Goal: Task Accomplishment & Management: Manage account settings

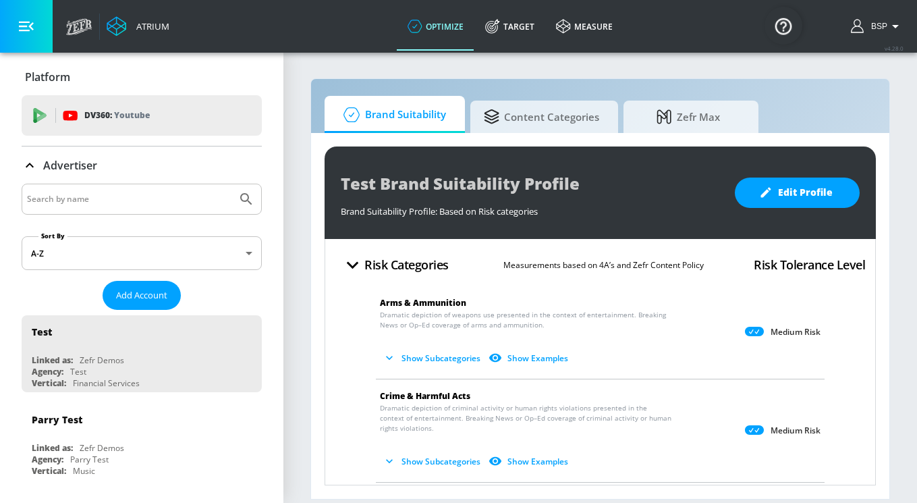
click at [134, 198] on input "Search by name" at bounding box center [129, 199] width 205 height 18
paste input "Publicis_Mars_EMEA_BG_Meta"
type input "Publicis_Mars_EMEA_BG_Meta"
click at [232, 184] on button "Submit Search" at bounding box center [247, 199] width 30 height 30
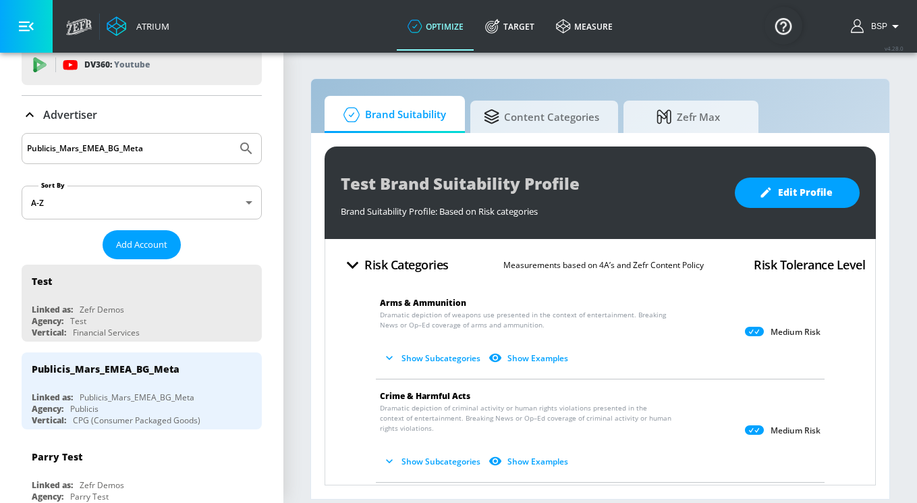
scroll to position [69, 0]
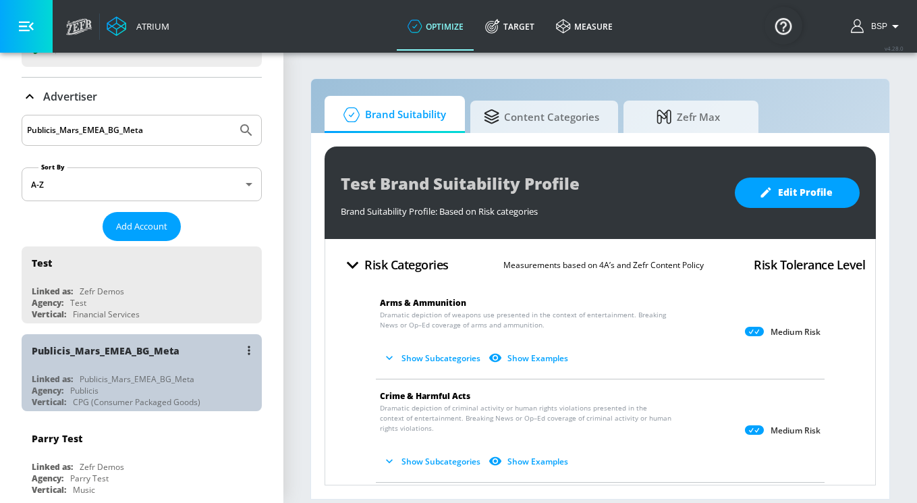
click at [119, 355] on div "Publicis_Mars_EMEA_BG_Meta" at bounding box center [106, 350] width 148 height 13
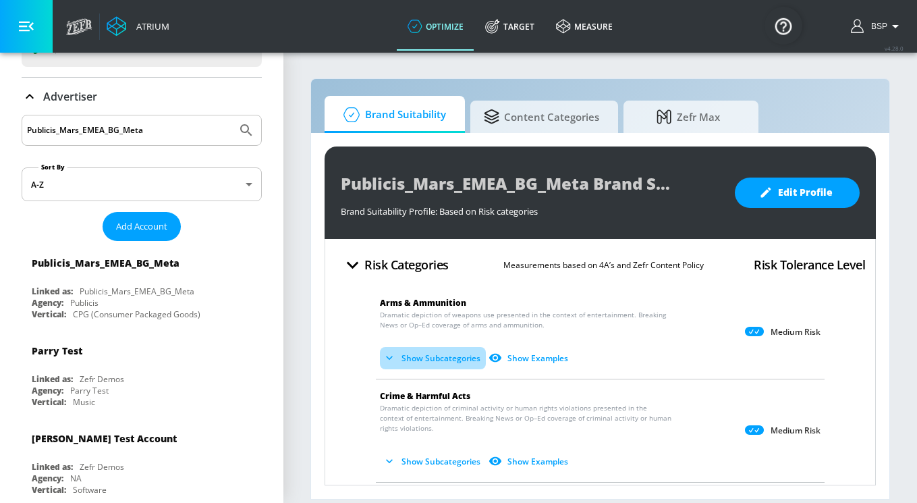
click at [445, 360] on button "Show Subcategories" at bounding box center [433, 358] width 106 height 22
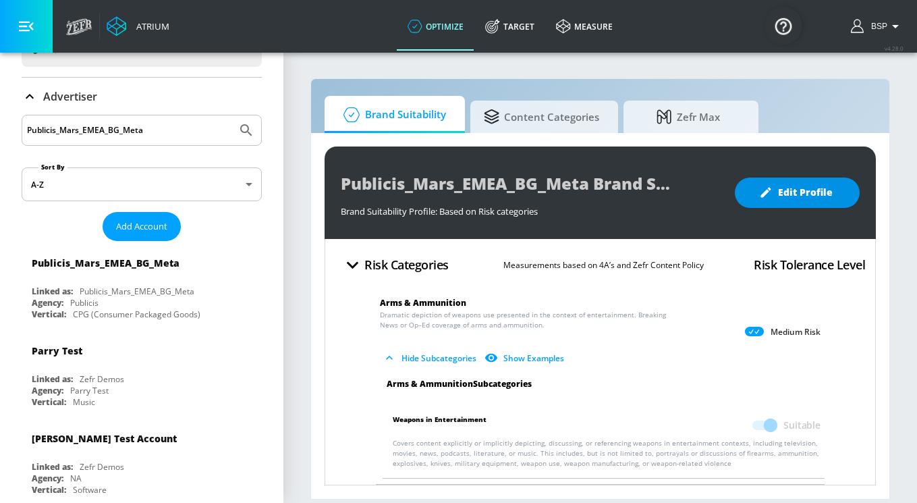
click at [799, 182] on button "Edit Profile" at bounding box center [797, 193] width 125 height 30
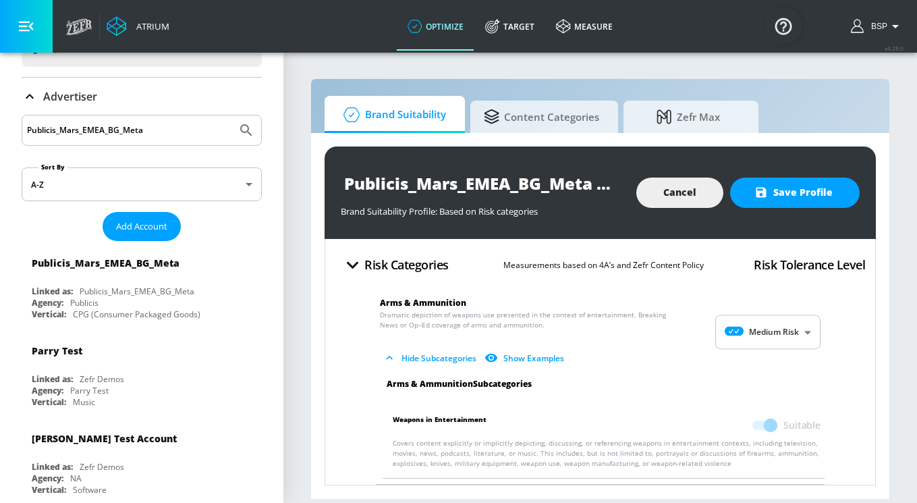
scroll to position [36, 0]
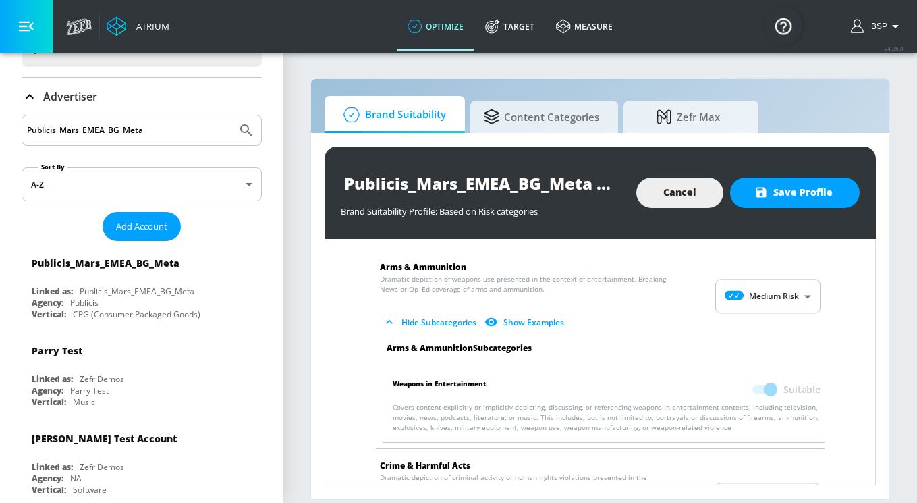
click at [773, 390] on span at bounding box center [764, 389] width 23 height 9
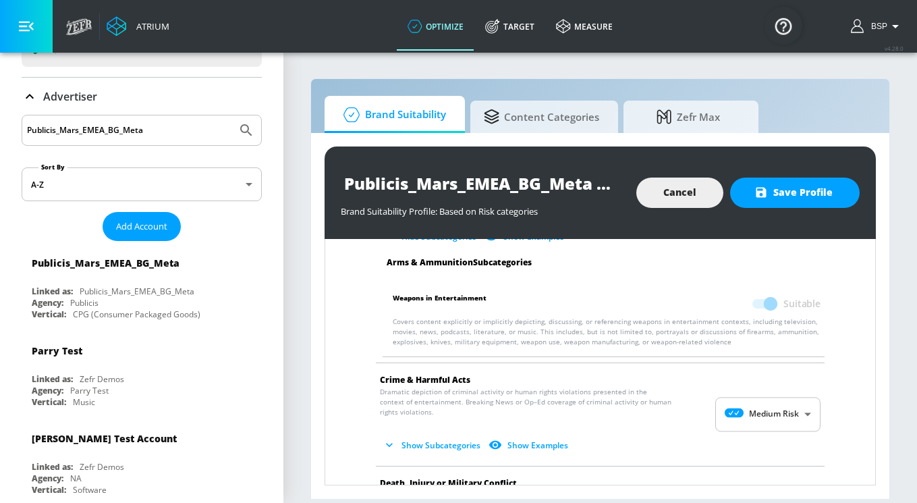
scroll to position [123, 0]
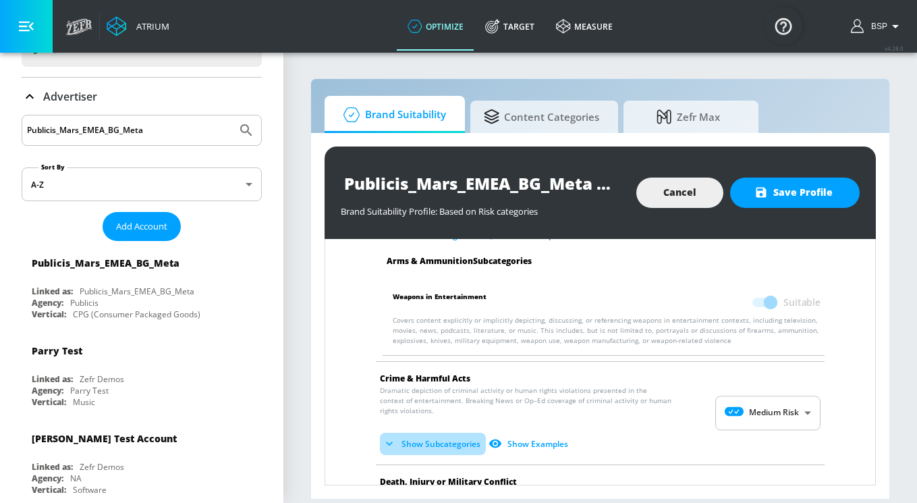
click at [423, 441] on button "Show Subcategories" at bounding box center [433, 444] width 106 height 22
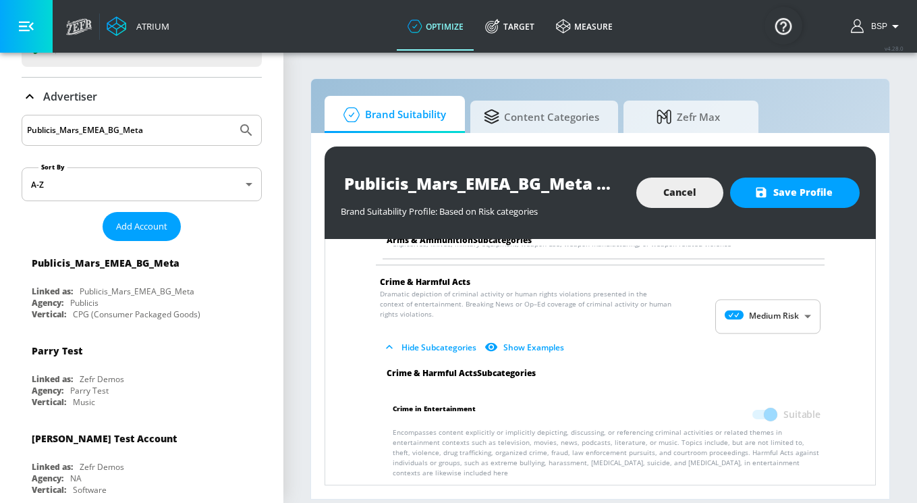
scroll to position [233, 0]
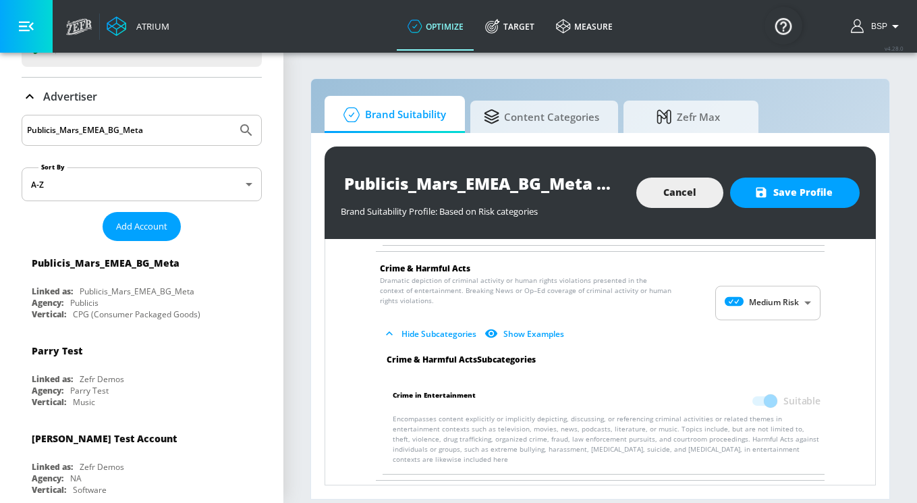
click at [765, 399] on span at bounding box center [764, 400] width 23 height 9
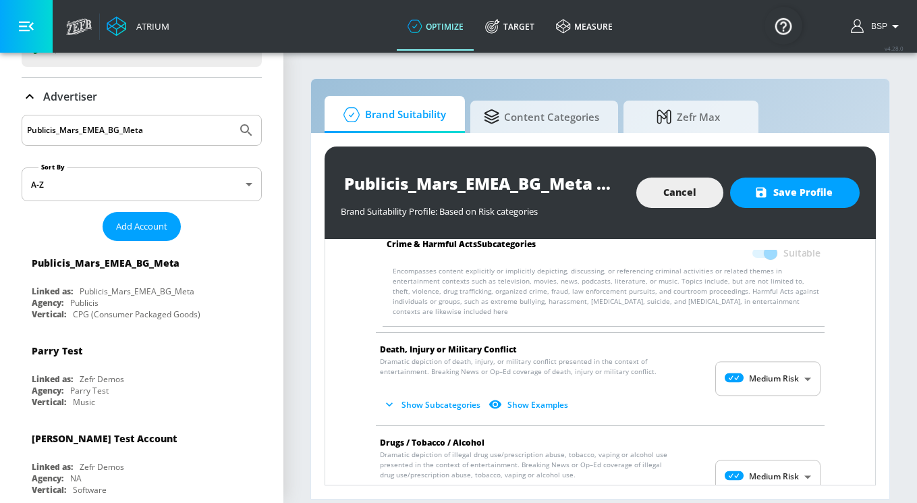
scroll to position [397, 0]
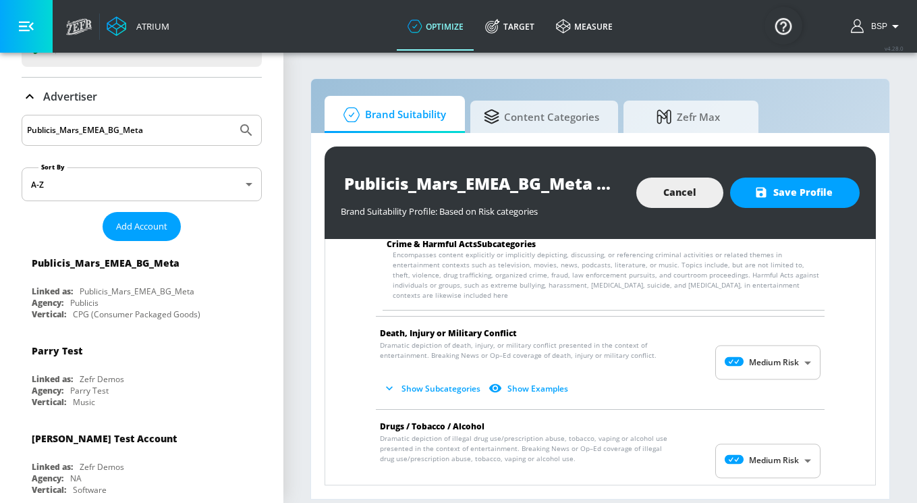
click at [456, 381] on button "Show Subcategories" at bounding box center [433, 388] width 106 height 22
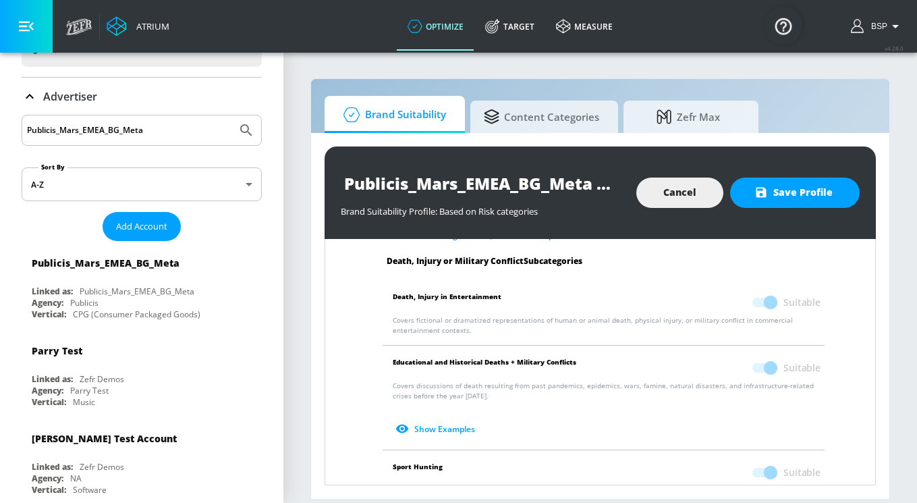
click at [774, 298] on span at bounding box center [764, 302] width 23 height 9
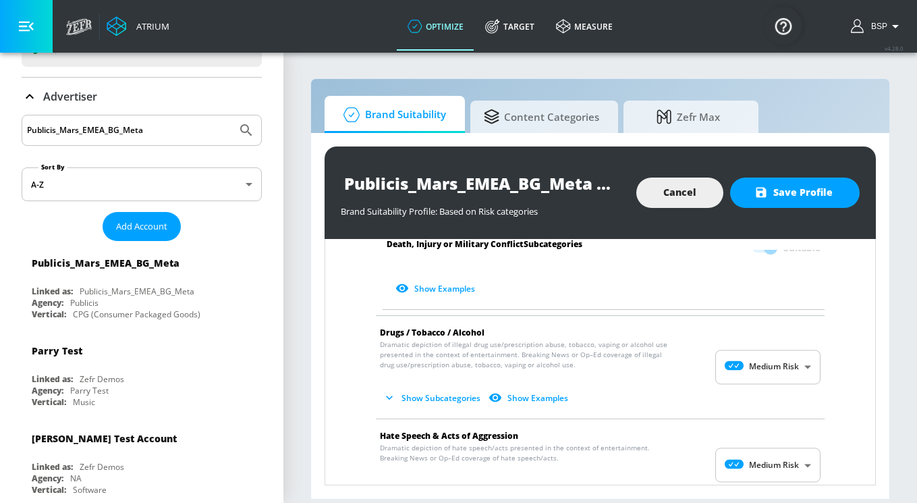
scroll to position [871, 0]
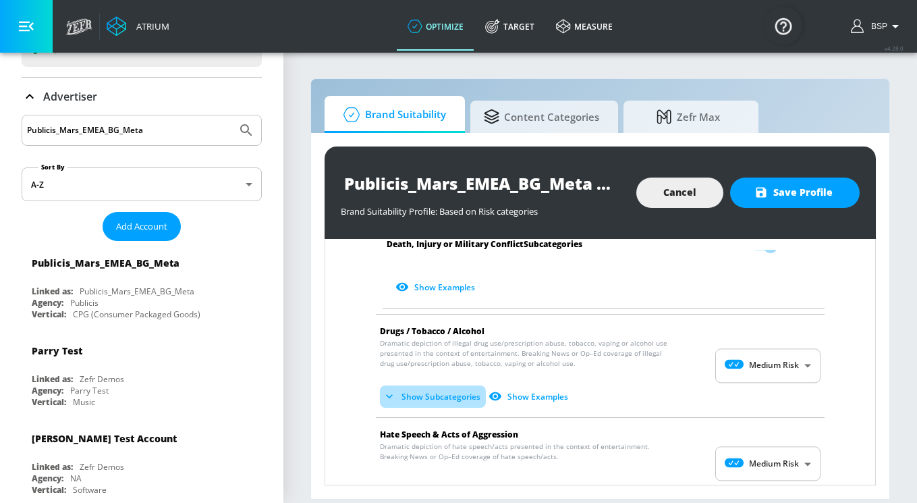
click at [440, 385] on button "Show Subcategories" at bounding box center [433, 396] width 106 height 22
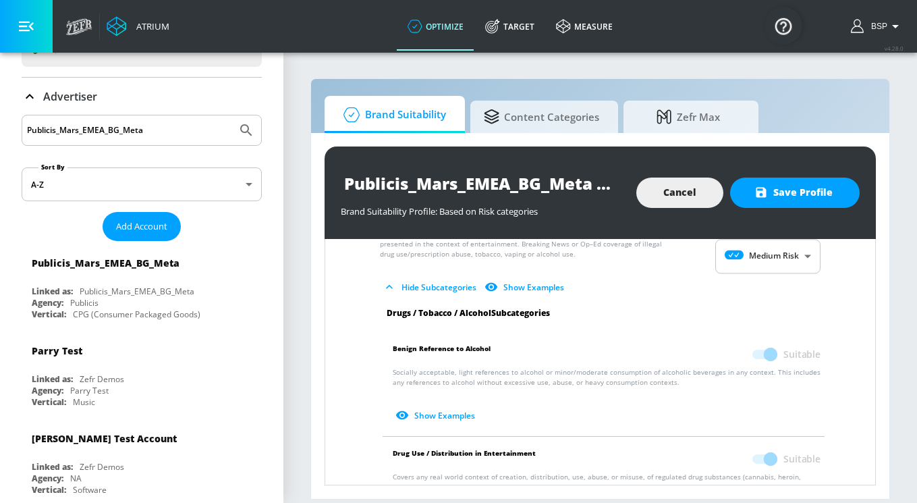
scroll to position [1002, 0]
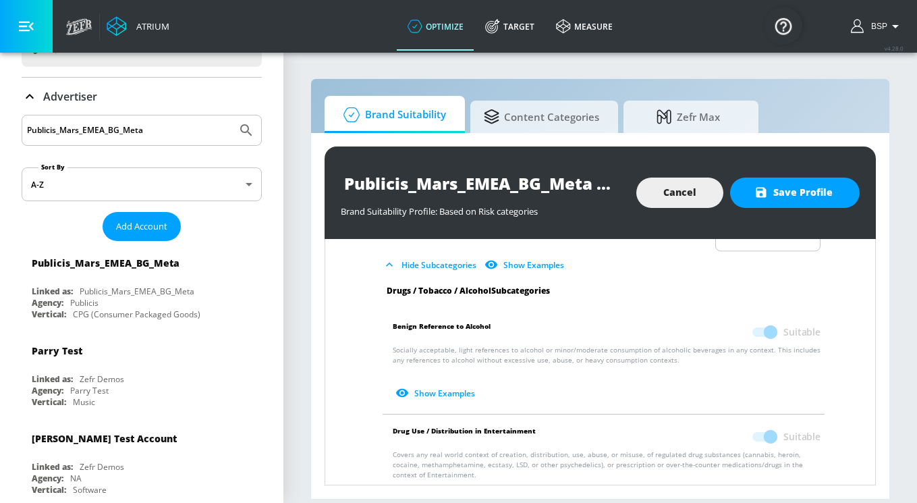
click at [765, 327] on span at bounding box center [764, 331] width 23 height 9
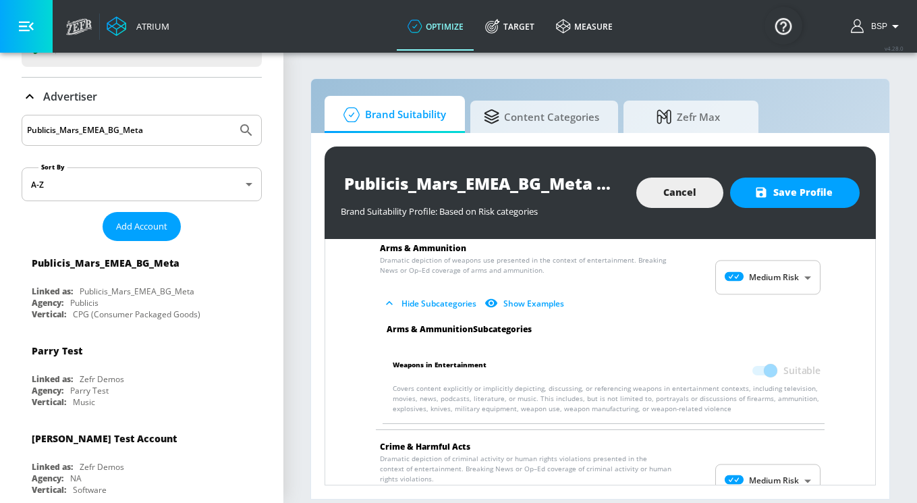
scroll to position [55, 0]
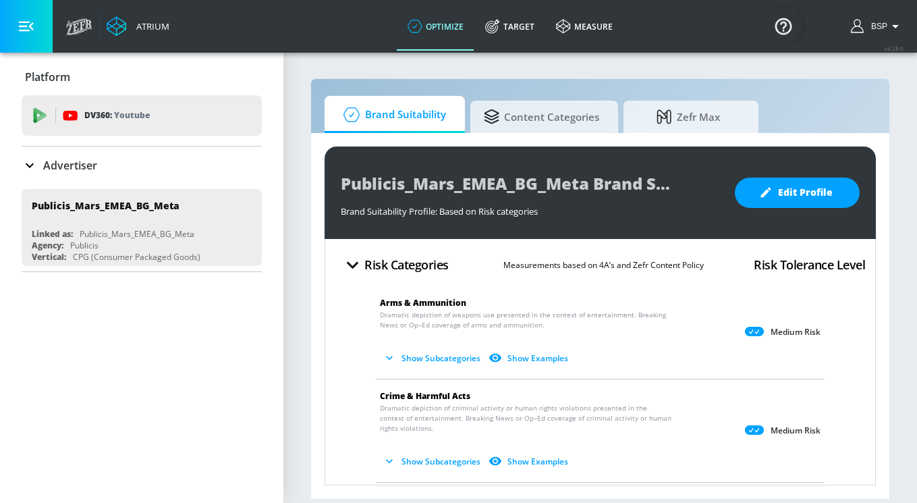
click at [25, 162] on icon at bounding box center [30, 165] width 16 height 16
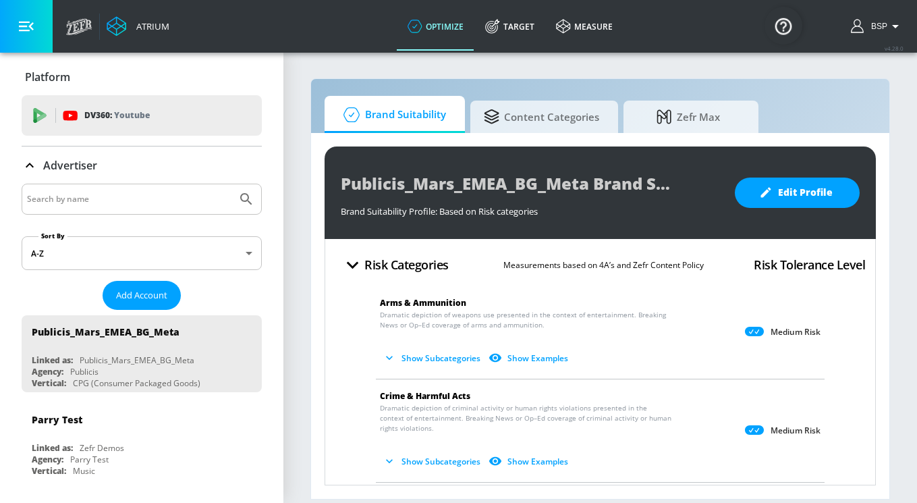
click at [63, 194] on input "Search by name" at bounding box center [129, 199] width 205 height 18
paste input "Publicis_Mars_EMEA_NL_TikTok"
type input "Publicis_Mars_EMEA_NL_TikTok"
click at [232, 184] on button "Submit Search" at bounding box center [247, 199] width 30 height 30
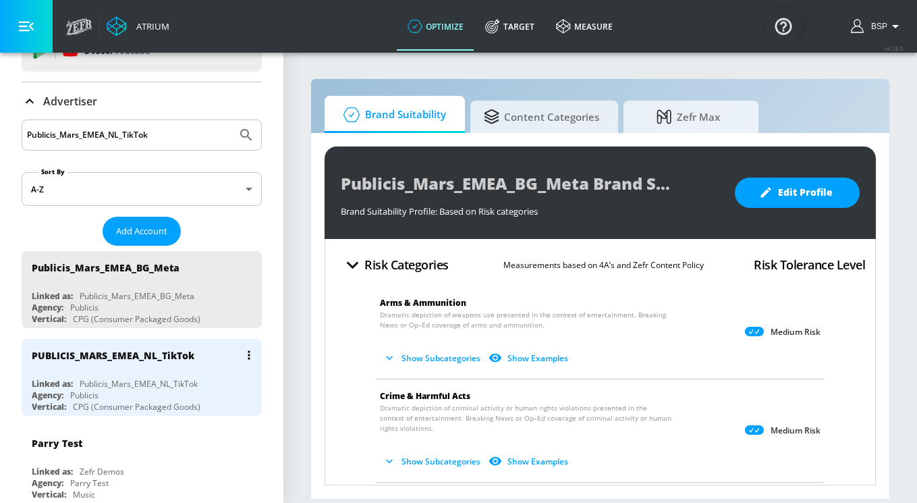
scroll to position [65, 0]
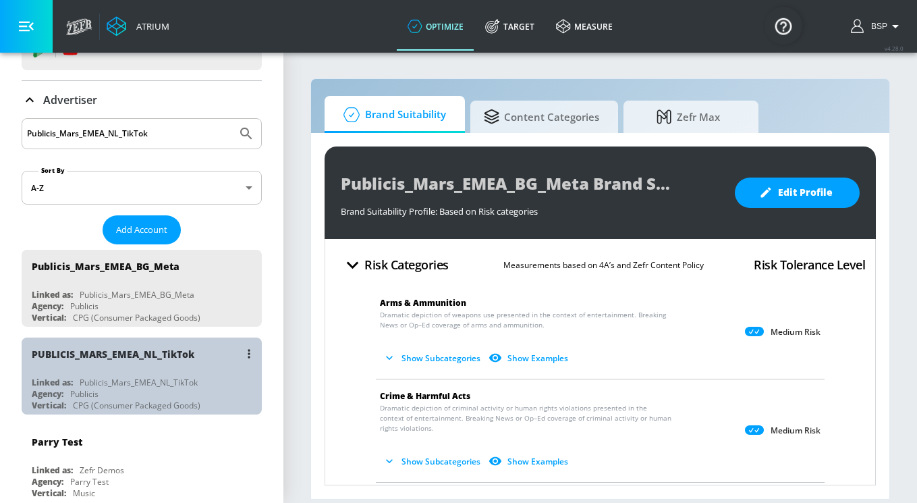
click at [119, 369] on div "PUBLICIS_MARS_EMEA_NL_TikTok Linked as: Publicis_Mars_EMEA_NL_TikTok Agency: Pu…" at bounding box center [142, 375] width 240 height 77
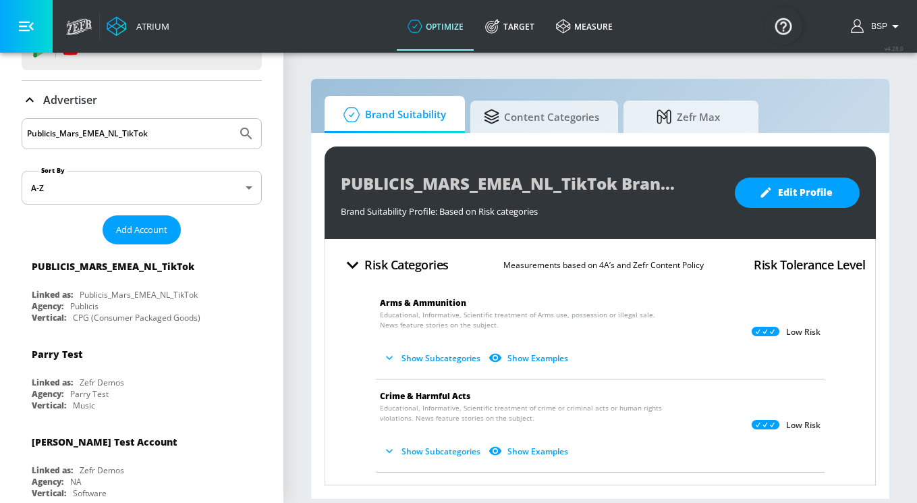
click at [426, 361] on button "Show Subcategories" at bounding box center [433, 358] width 106 height 22
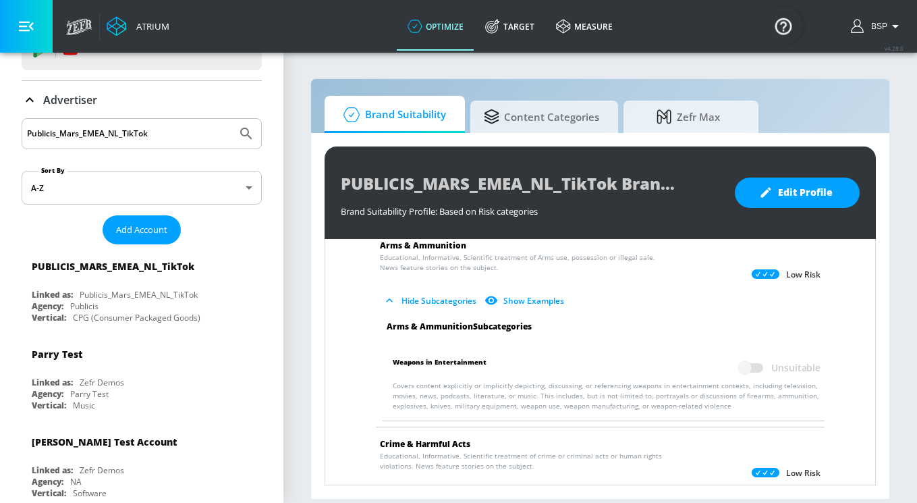
scroll to position [58, 0]
